Goal: Find specific page/section: Find specific page/section

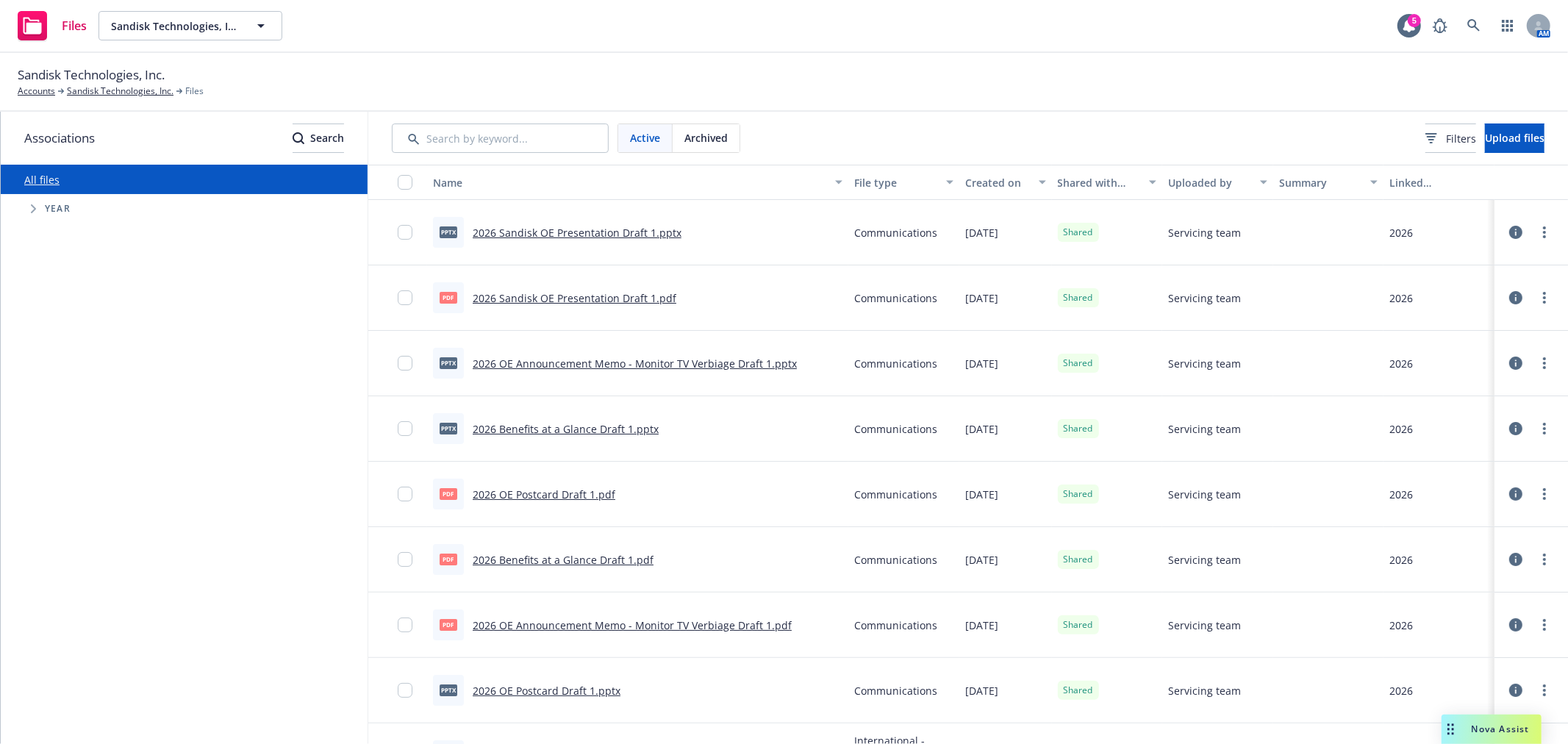
click at [1216, 74] on div "Sandisk Technologies, Inc. Accounts Sandisk Technologies, Inc. Files" at bounding box center [784, 81] width 1533 height 33
